Goal: Information Seeking & Learning: Learn about a topic

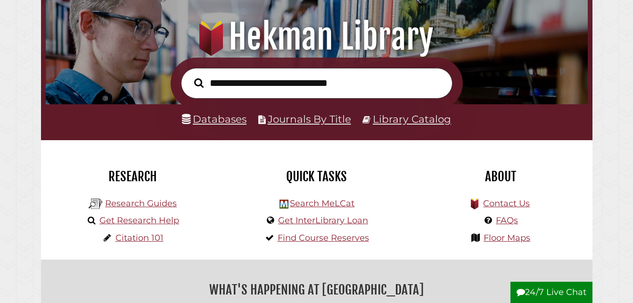
scroll to position [98, 0]
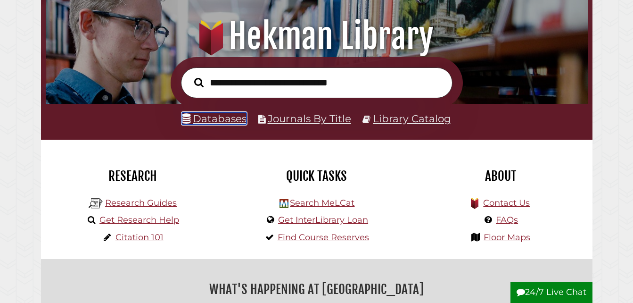
click at [230, 124] on link "Databases" at bounding box center [214, 118] width 65 height 12
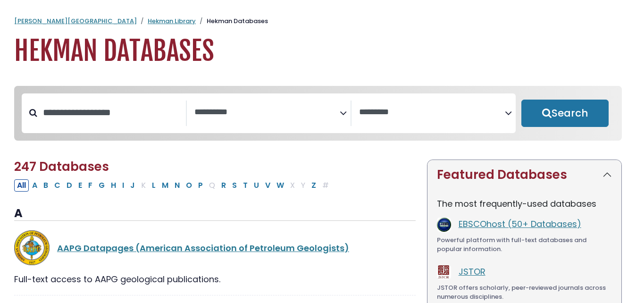
select select "Database Subject Filter"
select select "Database Vendors Filter"
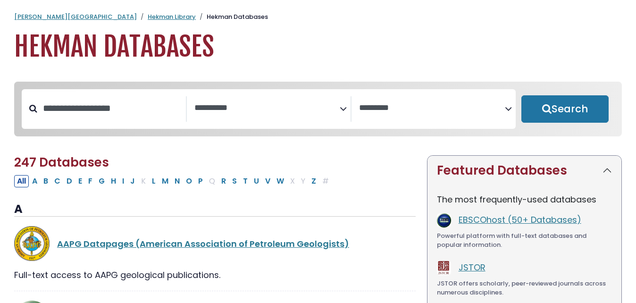
scroll to position [5, 0]
click at [473, 273] on link "JSTOR" at bounding box center [471, 267] width 27 height 12
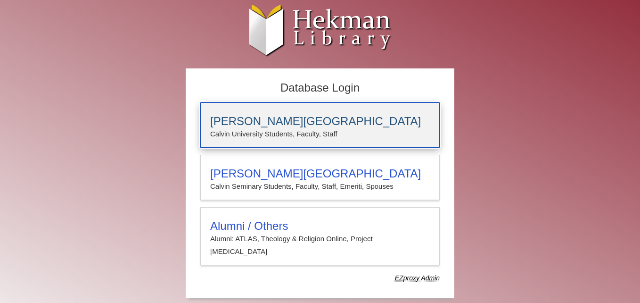
click at [280, 124] on h3 "Calvin University" at bounding box center [320, 121] width 220 height 13
